Goal: Find specific page/section: Find specific page/section

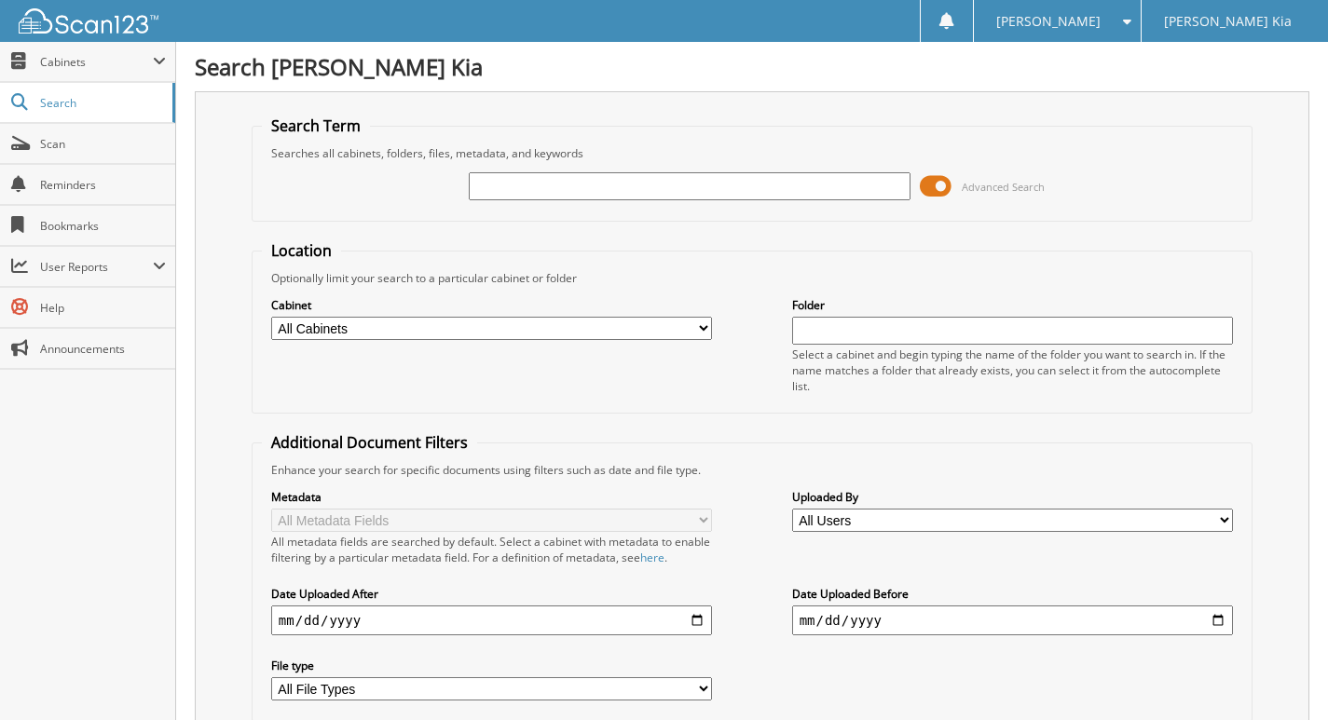
click at [576, 177] on input "text" at bounding box center [690, 186] width 442 height 28
type input "SU872471"
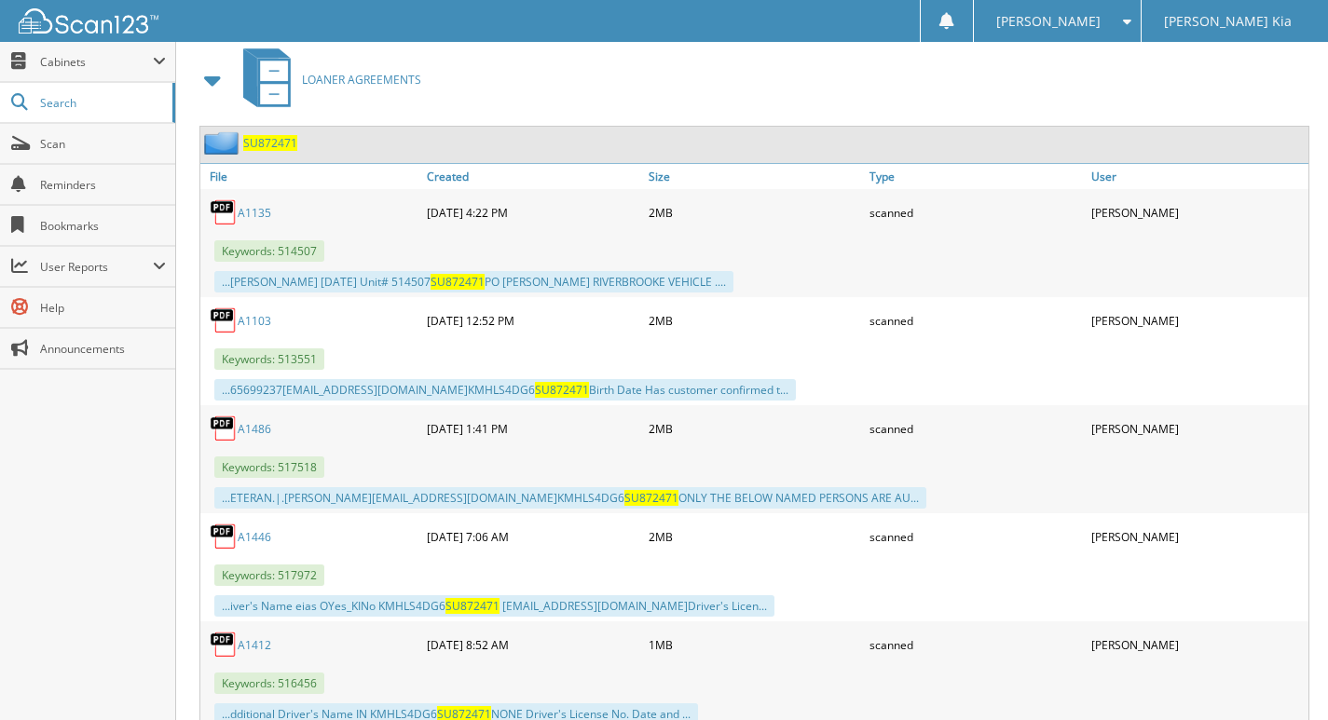
scroll to position [2422, 0]
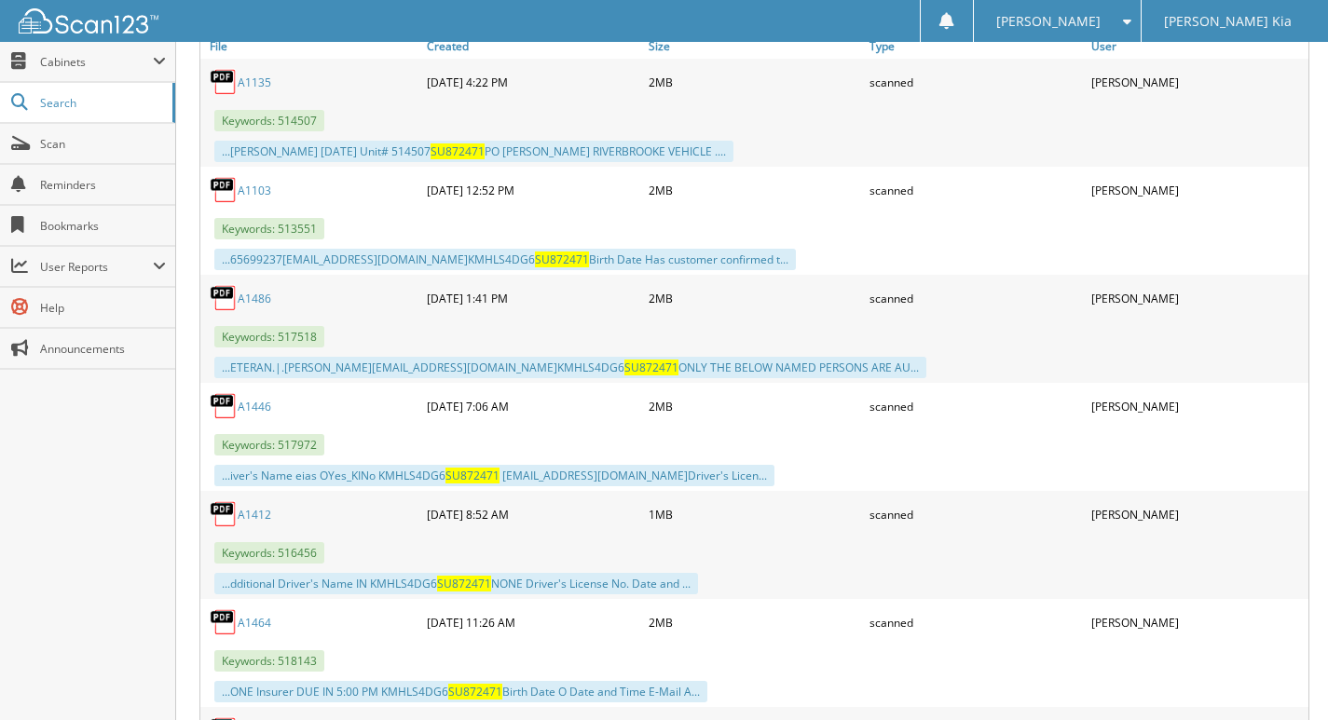
click at [253, 294] on link "A1486" at bounding box center [255, 299] width 34 height 16
